Goal: Check status

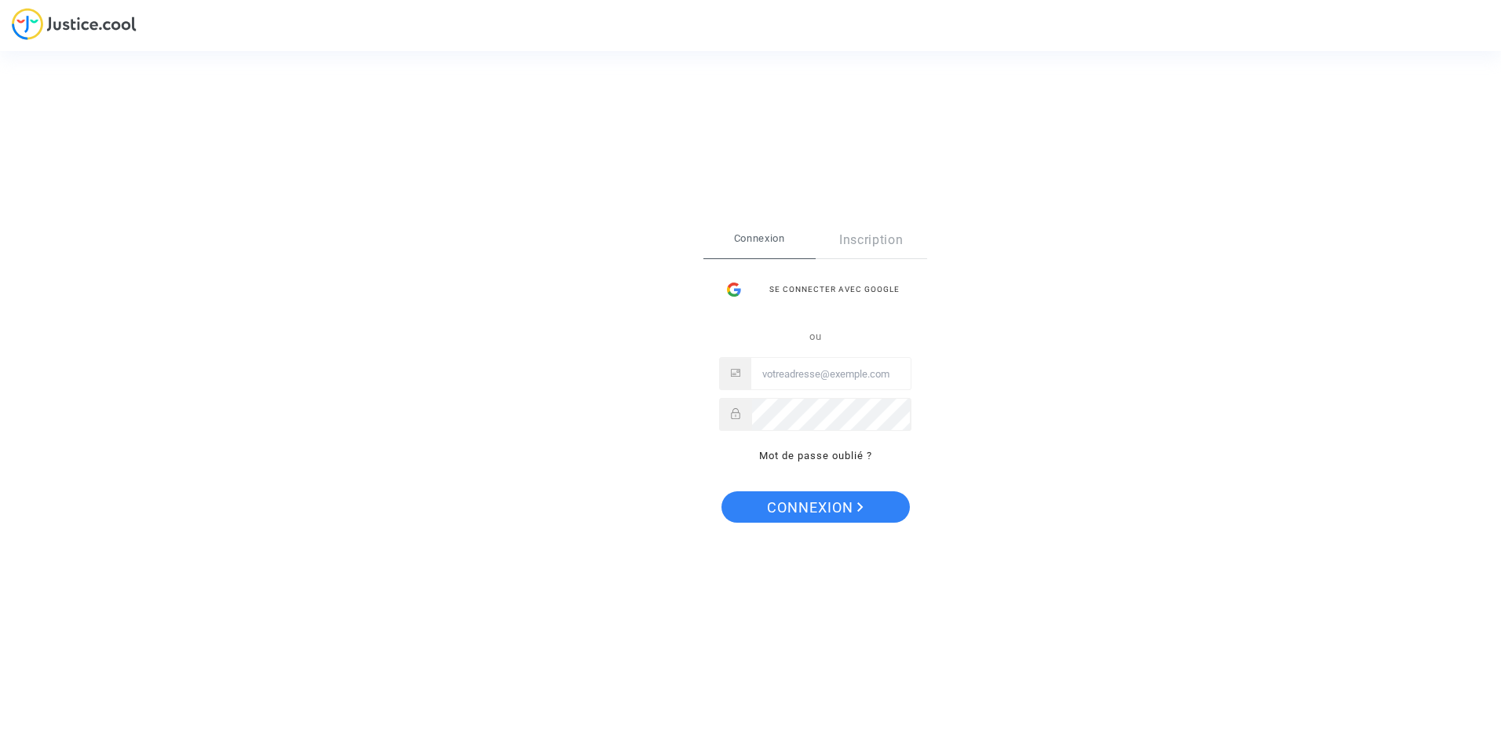
type input "[PERSON_NAME][EMAIL_ADDRESS][DOMAIN_NAME]"
click at [790, 510] on span "Connexion" at bounding box center [815, 508] width 97 height 33
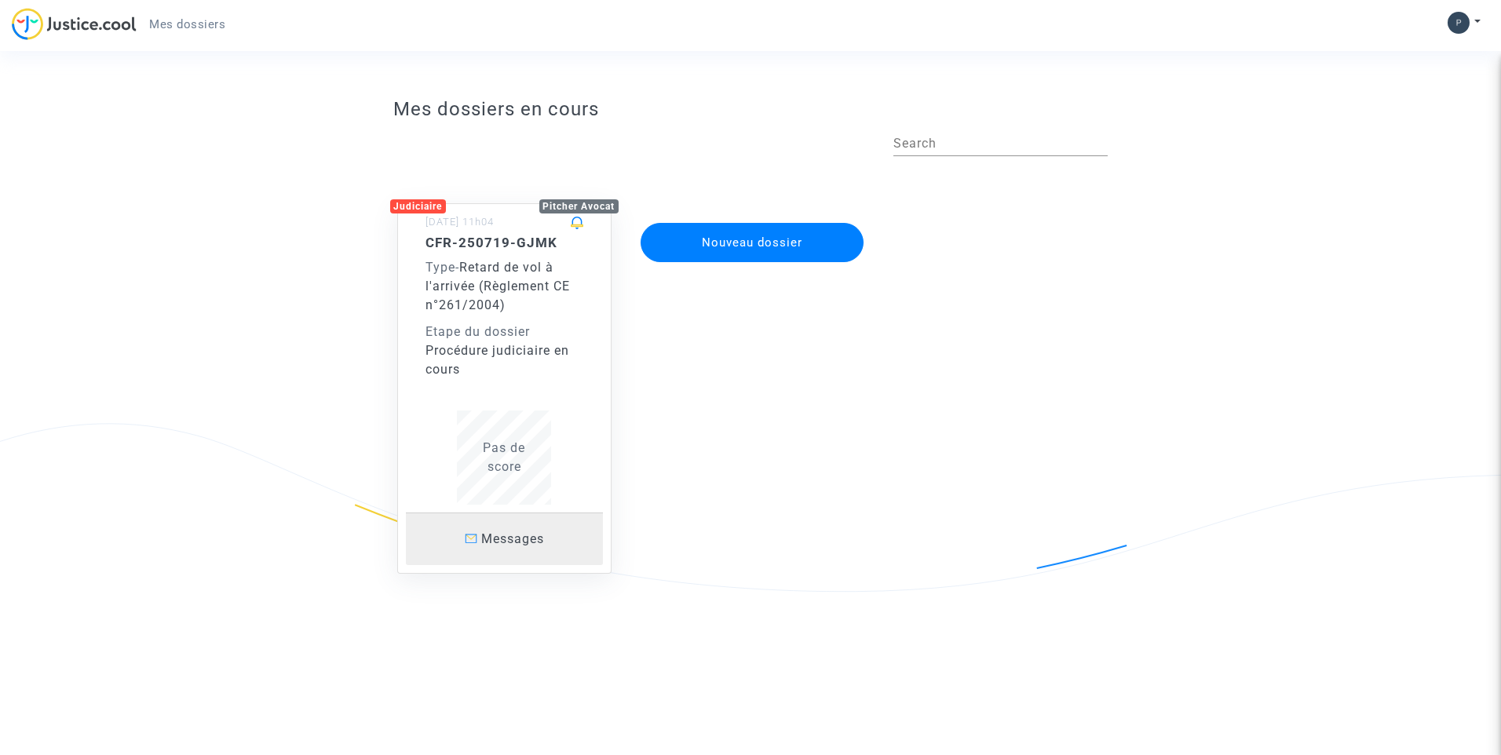
click at [506, 532] on span "Messages" at bounding box center [512, 539] width 63 height 15
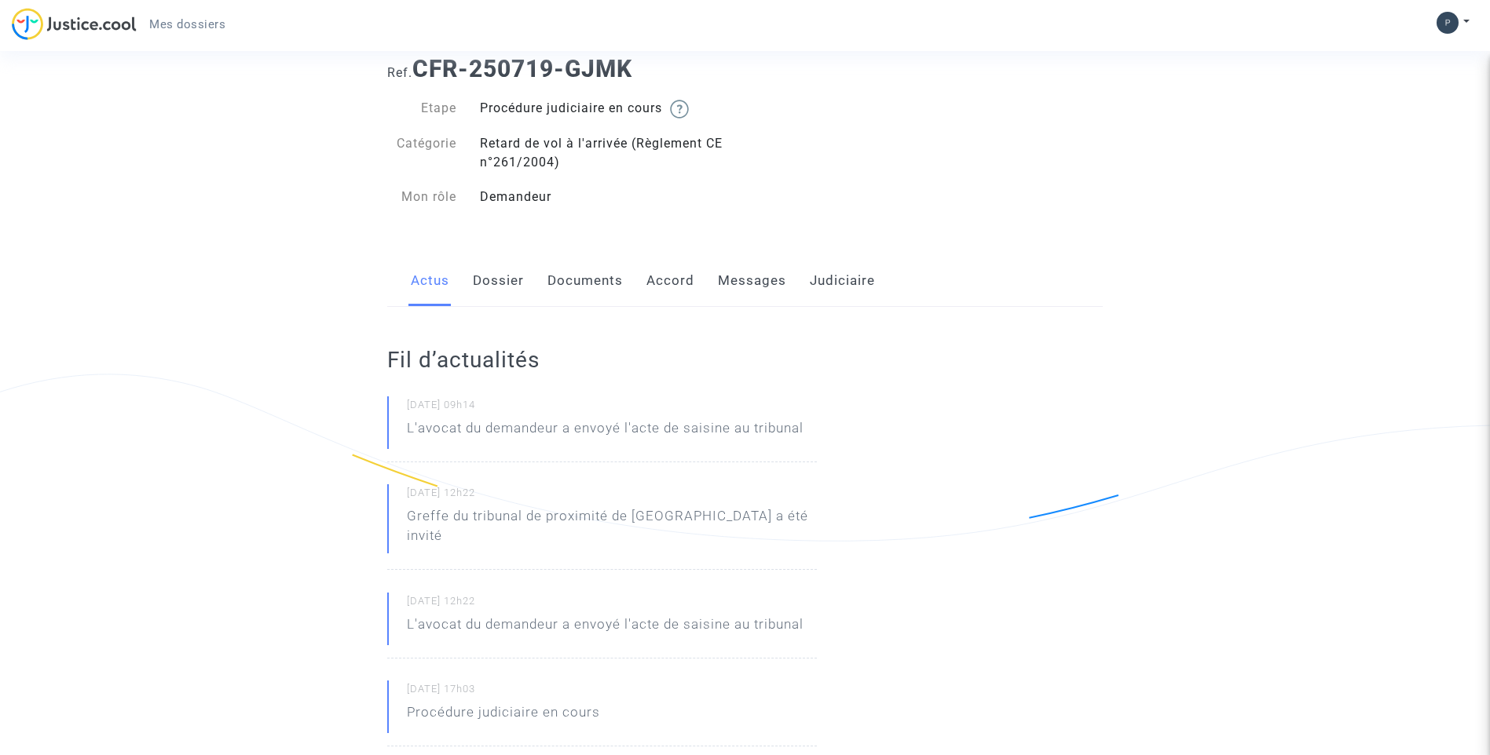
scroll to position [236, 0]
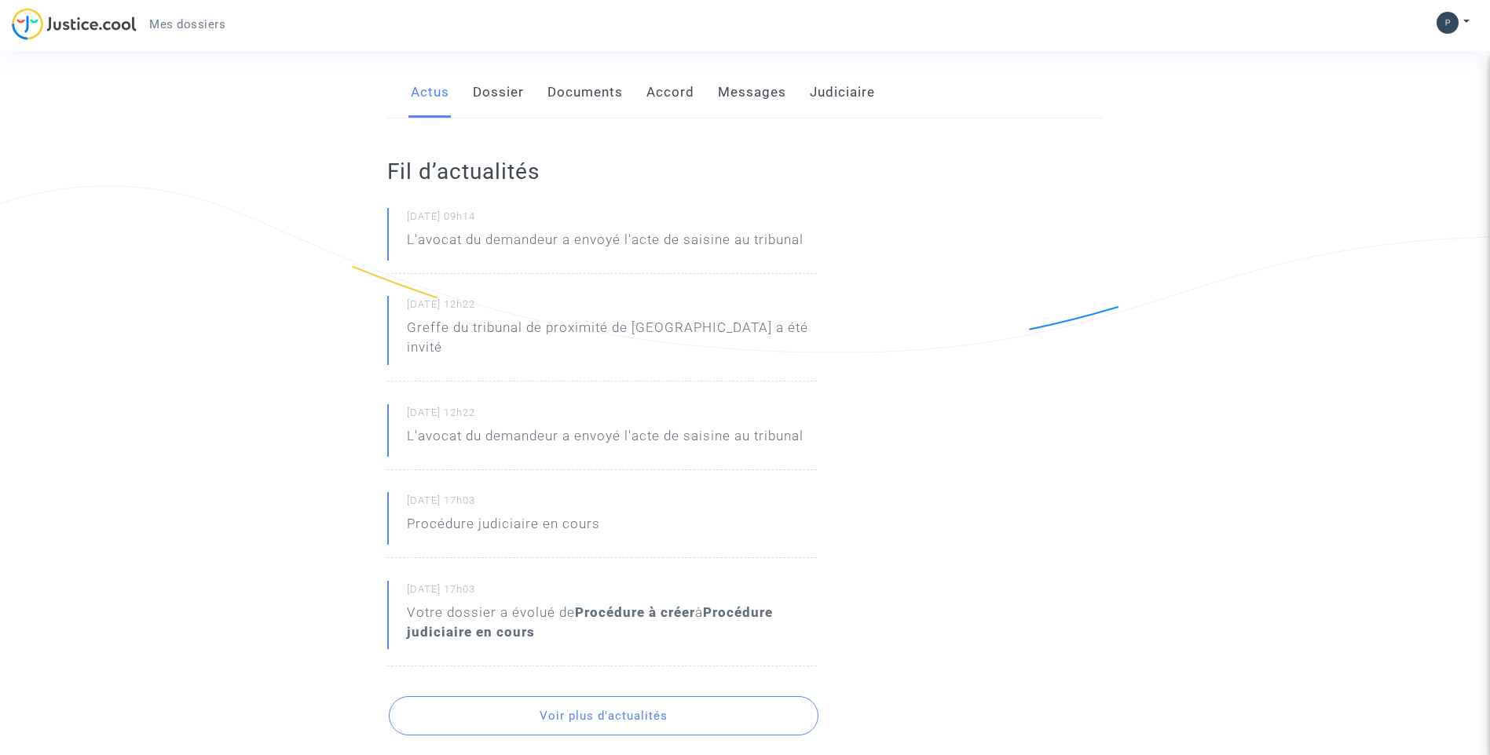
click at [483, 86] on link "Dossier" at bounding box center [498, 93] width 51 height 52
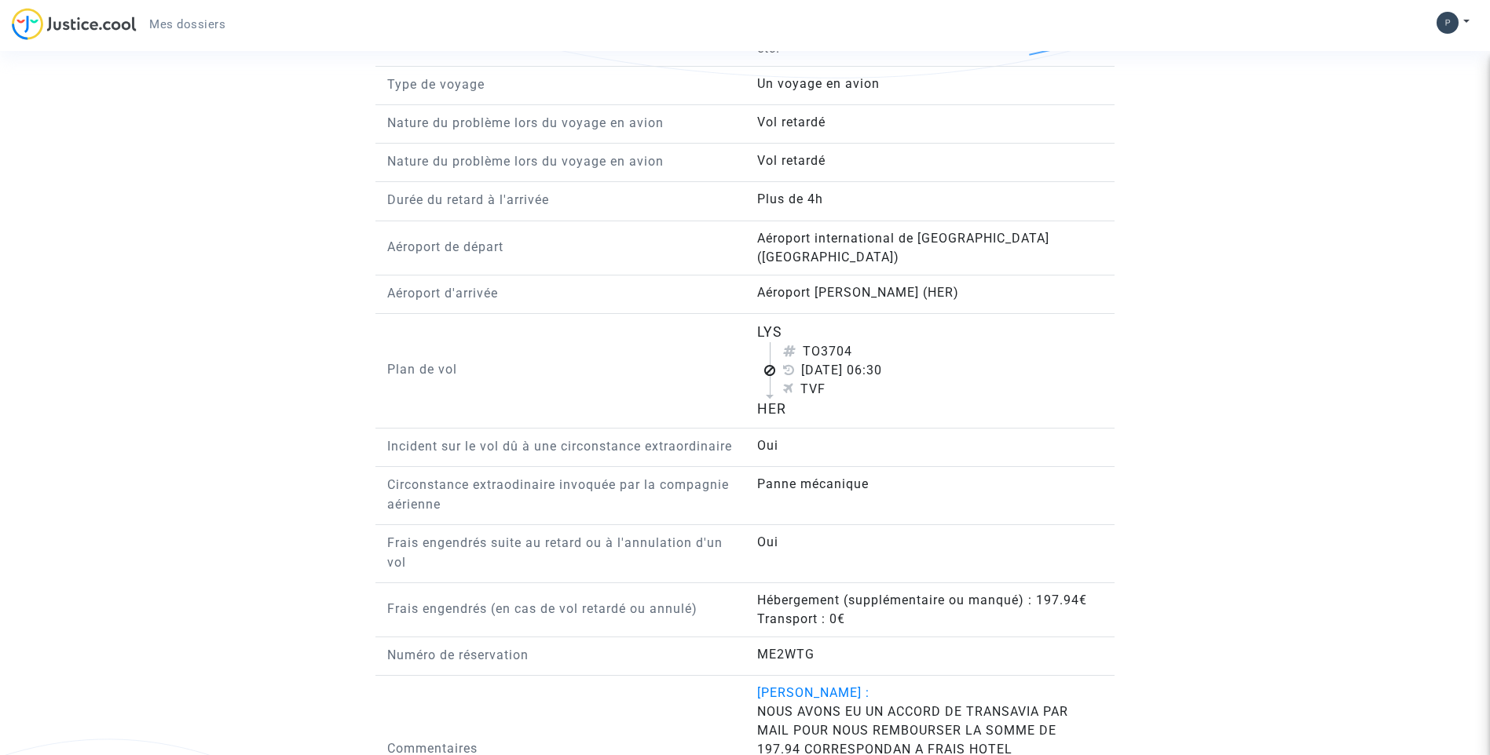
scroll to position [1472, 0]
